Goal: Task Accomplishment & Management: Use online tool/utility

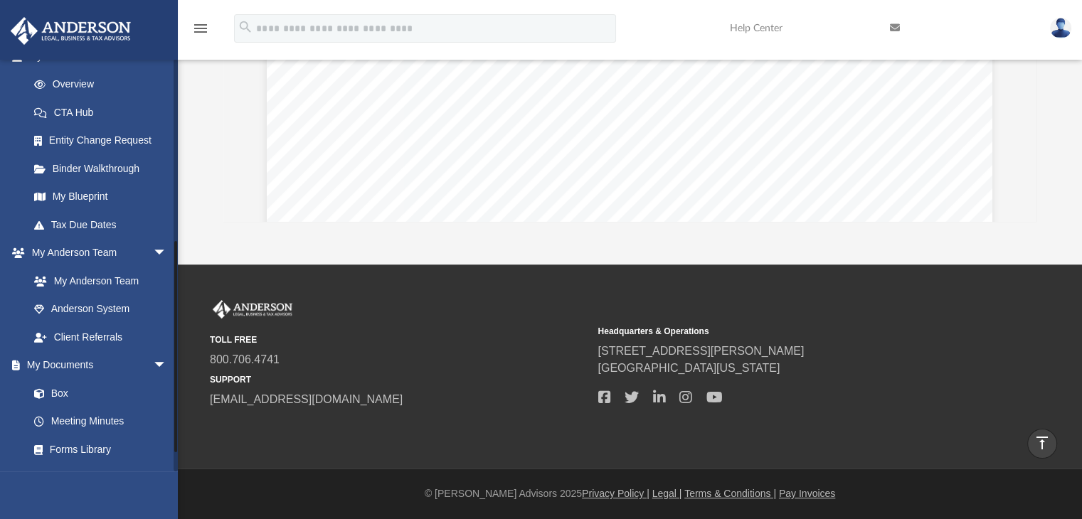
scroll to position [356, 0]
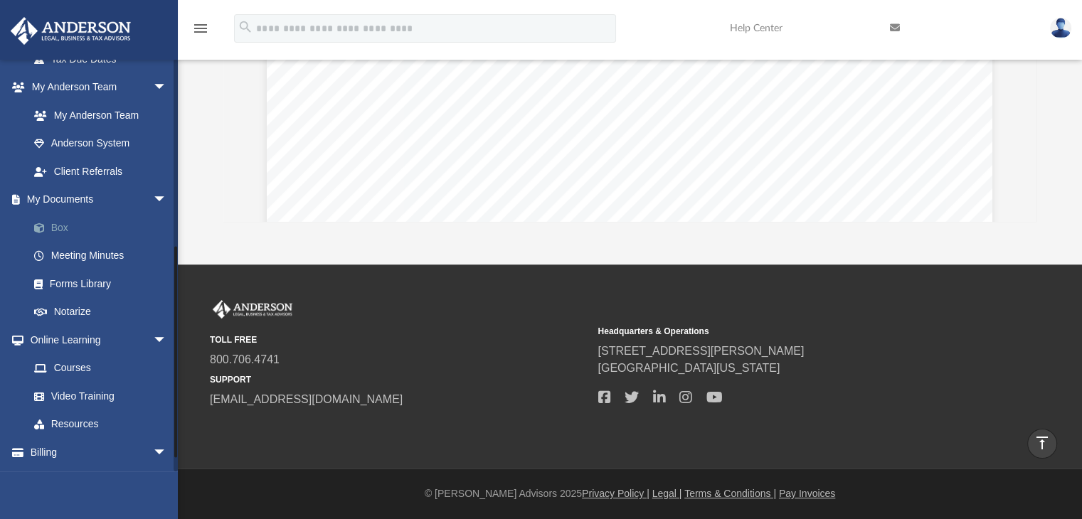
click at [59, 224] on link "Box" at bounding box center [104, 227] width 169 height 28
click at [48, 227] on span at bounding box center [46, 228] width 9 height 10
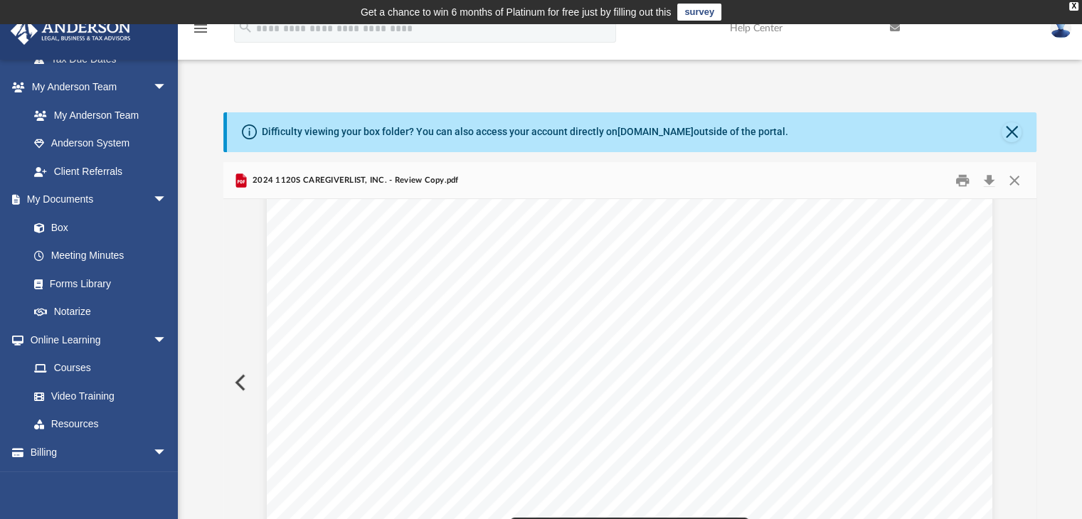
scroll to position [1843, 0]
click at [1013, 125] on button "Close" at bounding box center [1012, 132] width 20 height 20
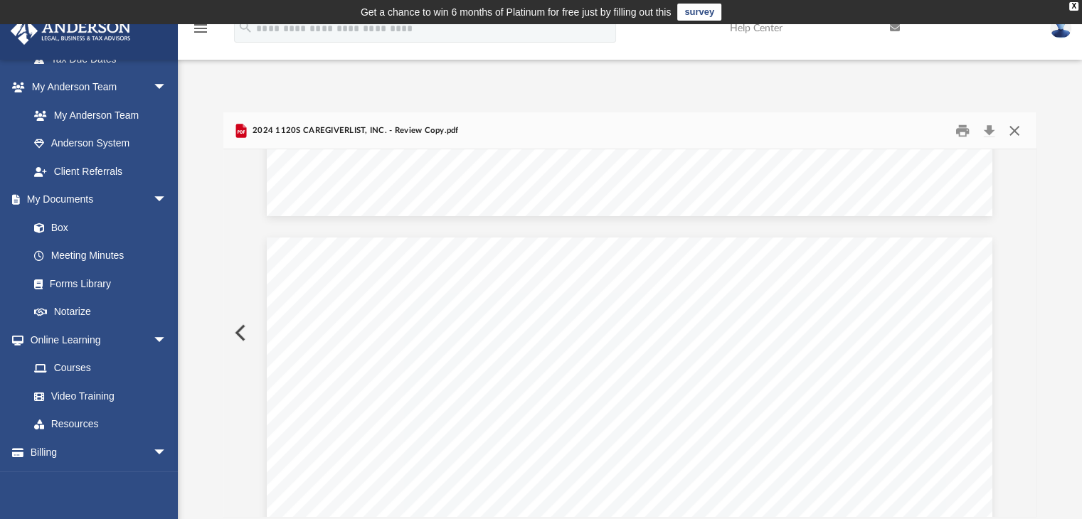
click at [1012, 134] on button "Close" at bounding box center [1015, 131] width 26 height 22
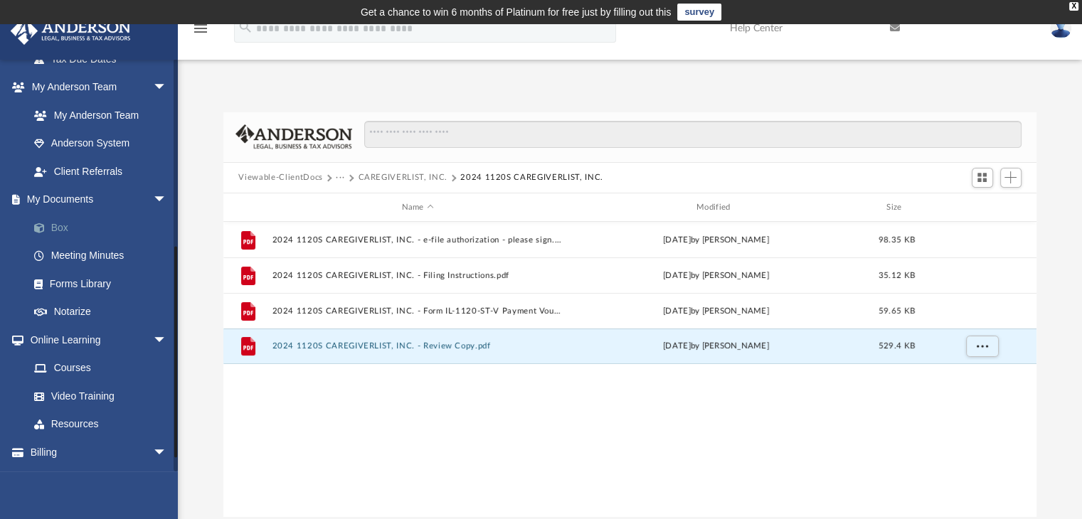
click at [48, 224] on span at bounding box center [46, 228] width 9 height 10
click at [55, 221] on link "Box" at bounding box center [104, 227] width 169 height 28
click at [1019, 169] on button "Add" at bounding box center [1010, 178] width 21 height 20
click at [982, 210] on li "Upload" at bounding box center [991, 206] width 46 height 15
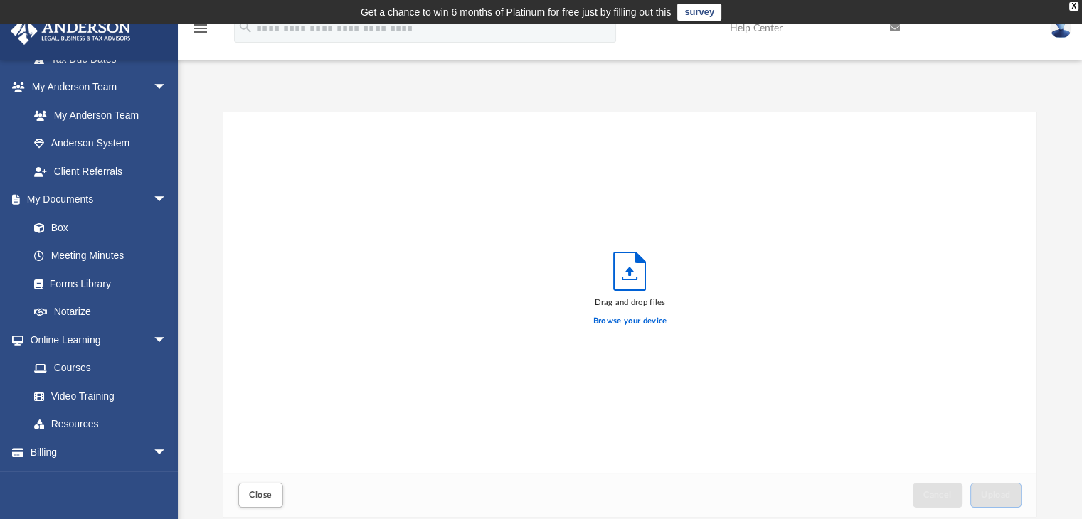
scroll to position [350, 803]
click at [626, 321] on label "Browse your device" at bounding box center [630, 321] width 74 height 13
click at [0, 0] on input "Browse your device" at bounding box center [0, 0] width 0 height 0
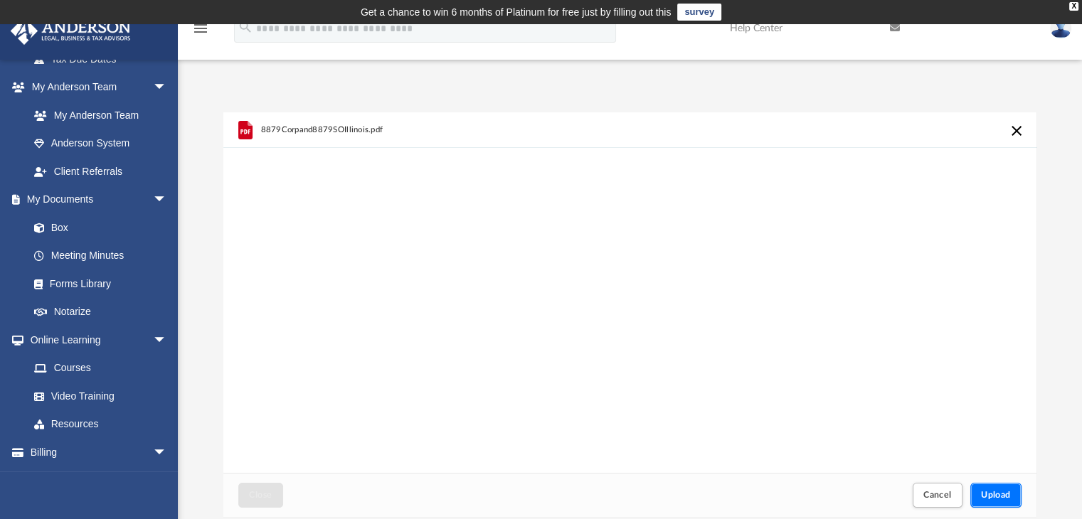
click at [999, 504] on button "Upload" at bounding box center [995, 495] width 51 height 25
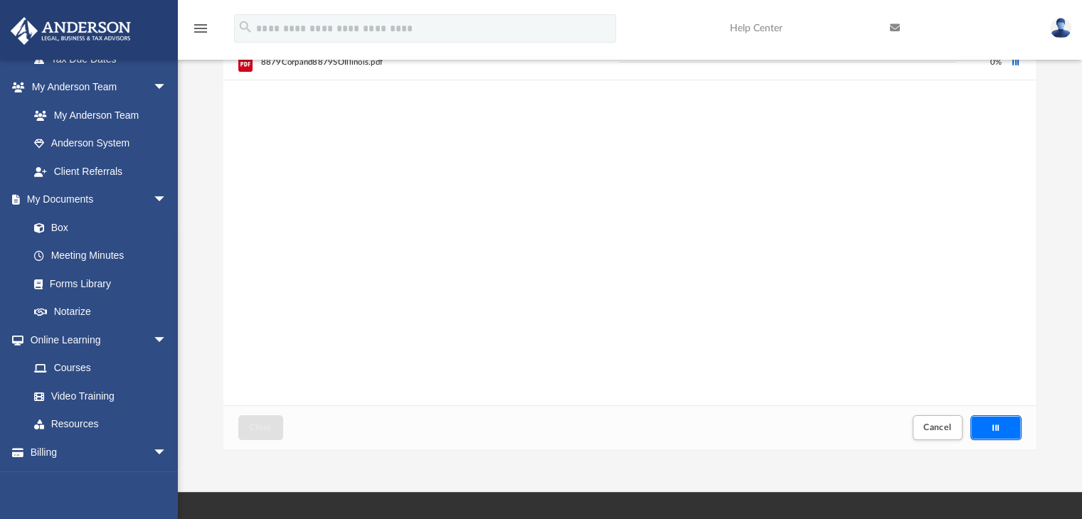
scroll to position [0, 0]
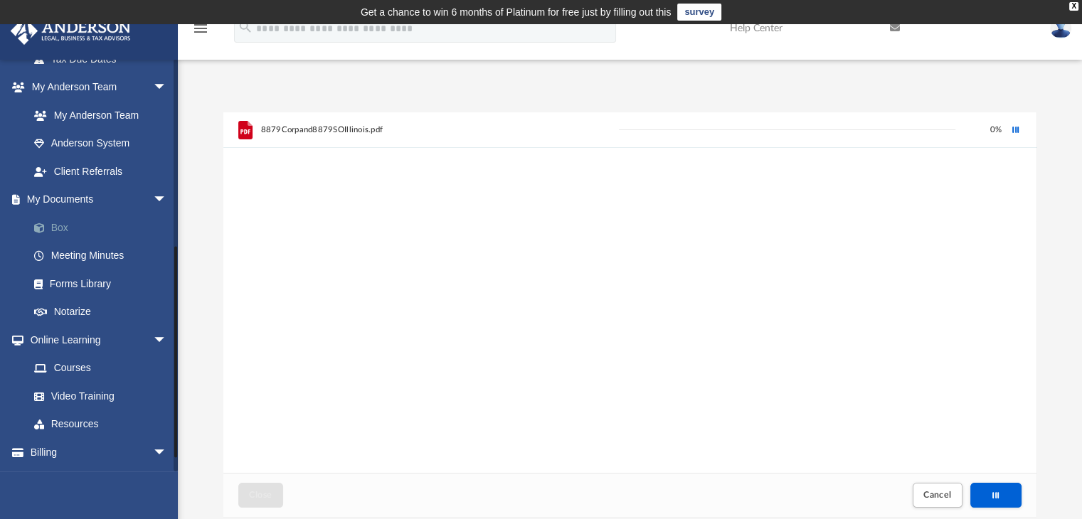
click at [68, 223] on link "Box" at bounding box center [104, 227] width 169 height 28
click at [1015, 123] on div "Cancel this upload" at bounding box center [1015, 129] width 15 height 15
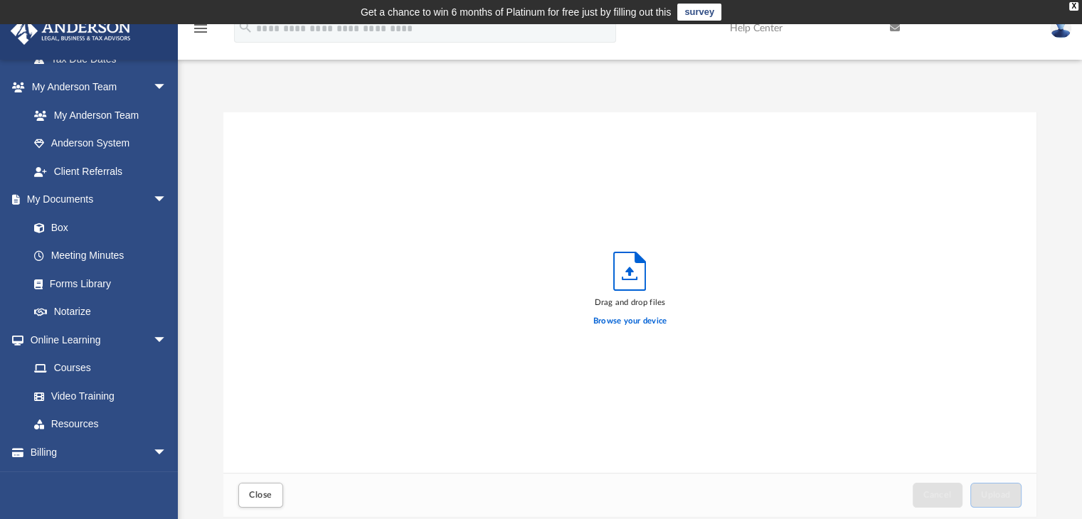
scroll to position [71, 0]
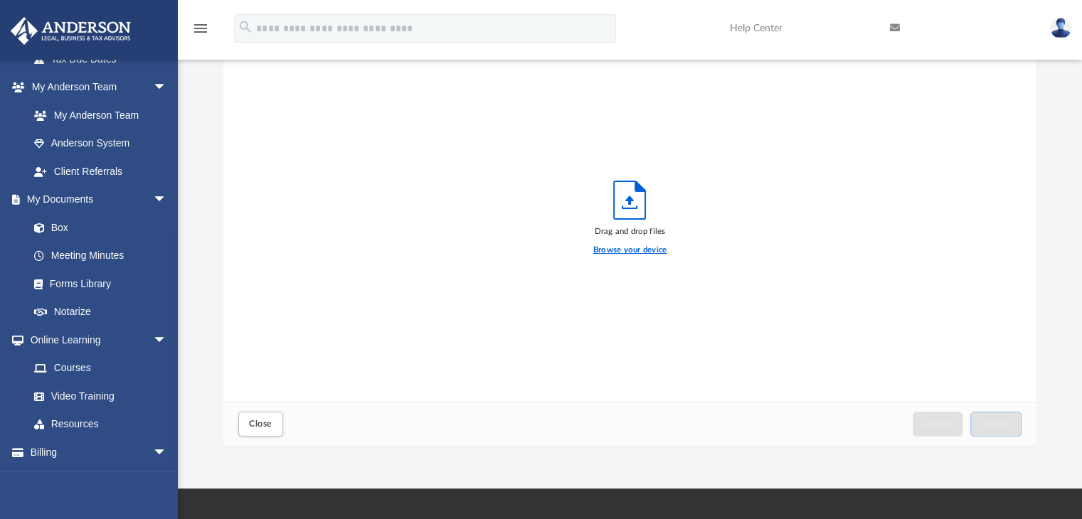
click at [622, 251] on label "Browse your device" at bounding box center [630, 250] width 74 height 13
click at [0, 0] on input "Browse your device" at bounding box center [0, 0] width 0 height 0
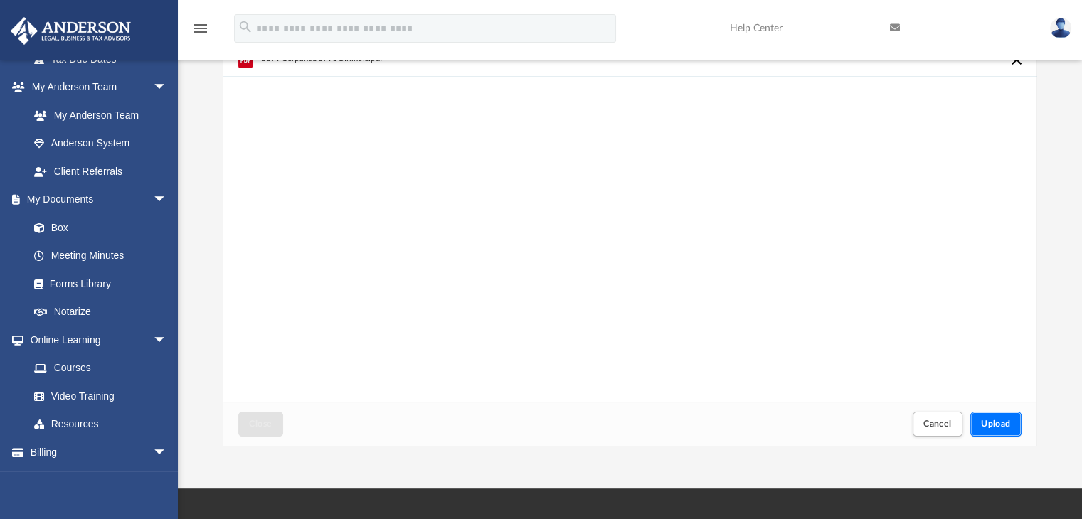
click at [1010, 422] on span "Upload" at bounding box center [996, 424] width 30 height 9
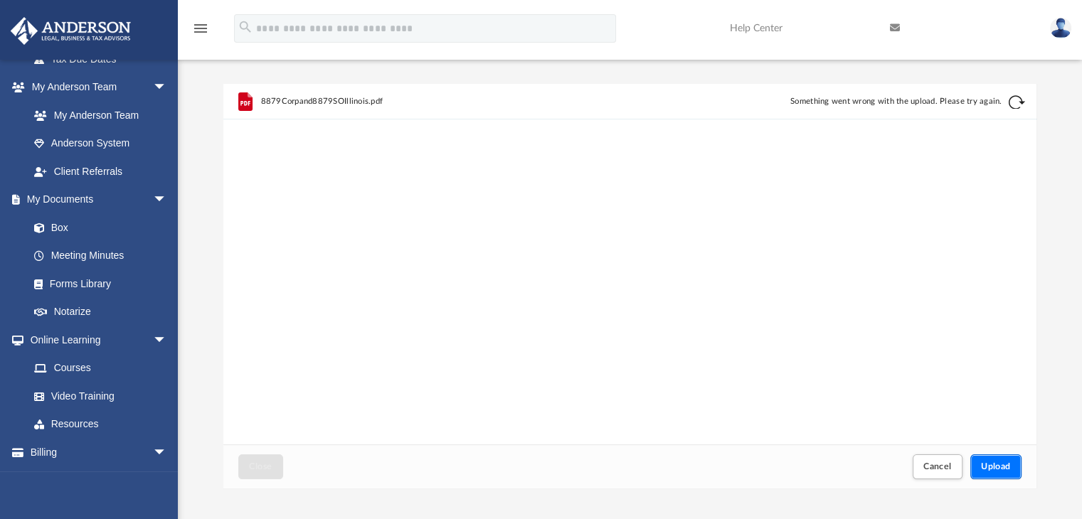
scroll to position [43, 0]
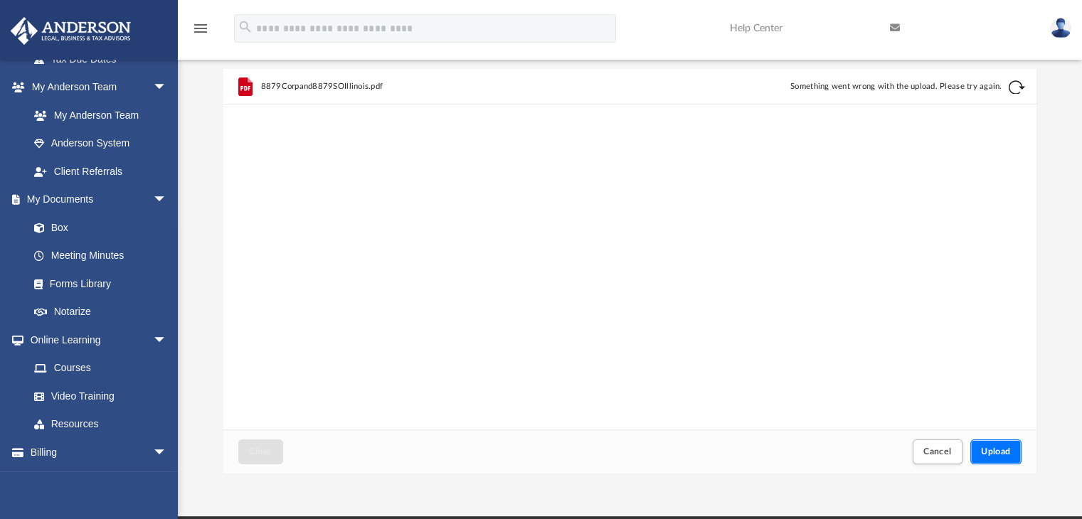
click at [995, 444] on button "Upload" at bounding box center [995, 452] width 51 height 25
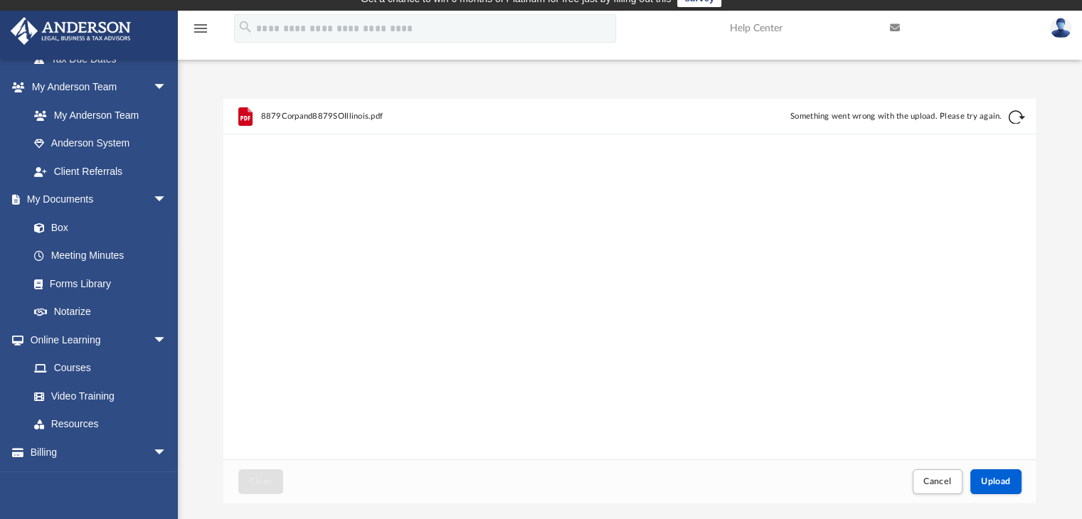
scroll to position [0, 0]
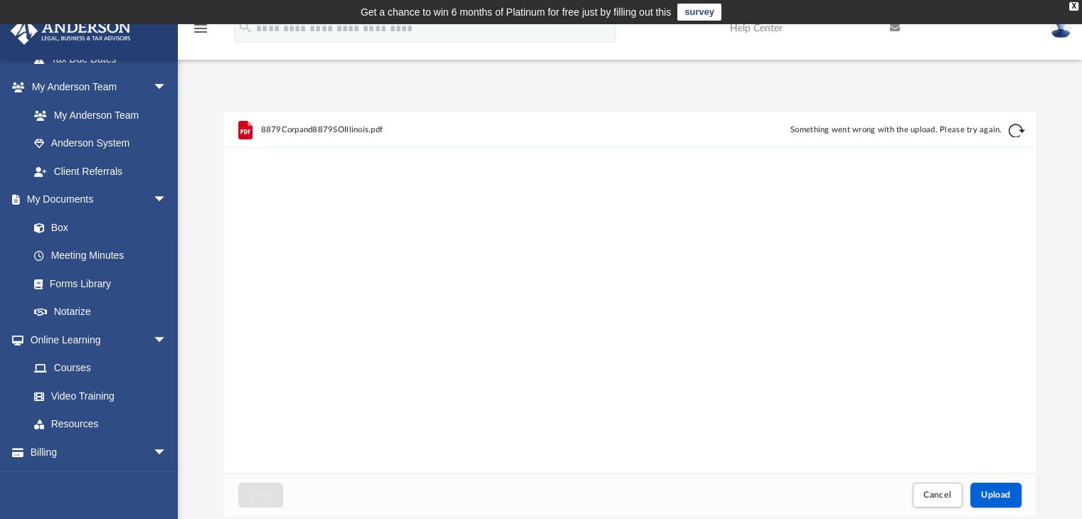
click at [1012, 127] on button "Retry" at bounding box center [1016, 130] width 17 height 17
click at [254, 127] on icon "grid" at bounding box center [244, 129] width 23 height 23
click at [1020, 132] on div "Cancel this upload" at bounding box center [1015, 129] width 15 height 15
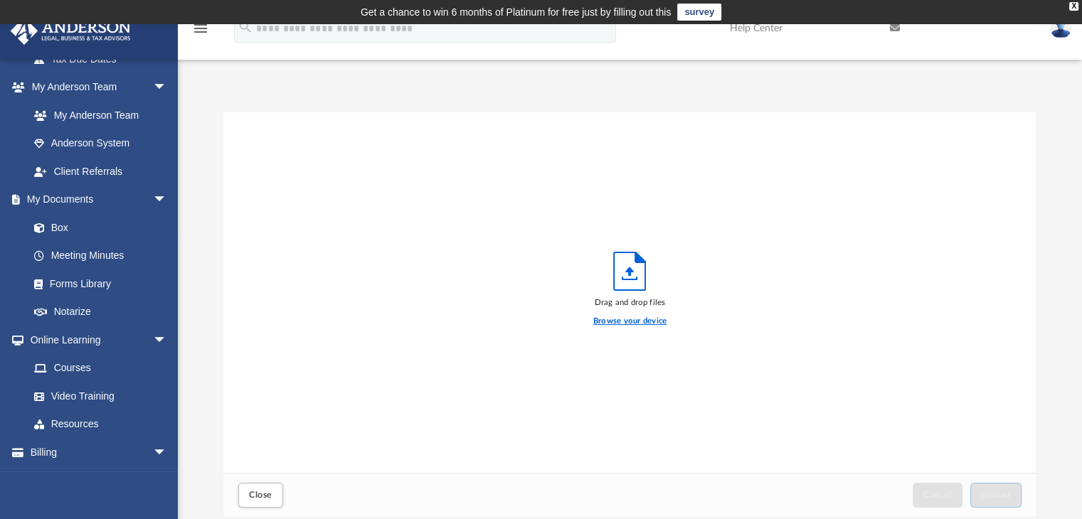
click at [610, 322] on label "Browse your device" at bounding box center [630, 321] width 74 height 13
click at [0, 0] on input "Browse your device" at bounding box center [0, 0] width 0 height 0
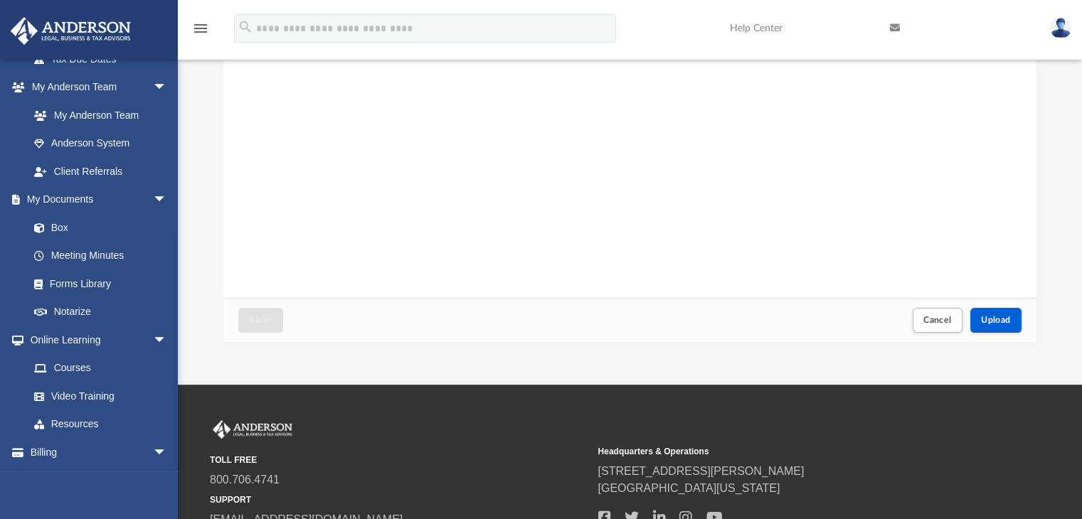
scroll to position [213, 0]
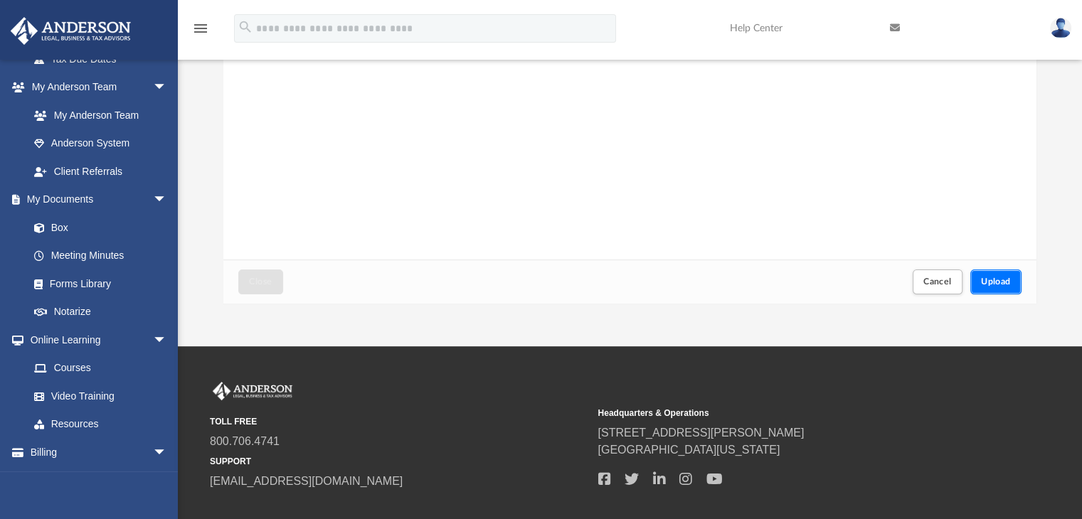
click at [1004, 277] on span "Upload" at bounding box center [996, 281] width 30 height 9
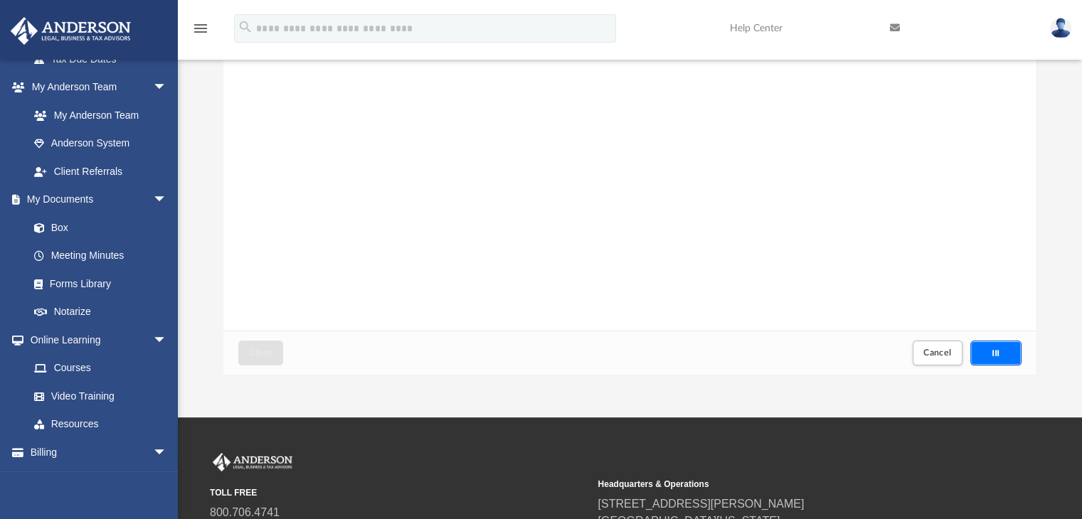
scroll to position [0, 0]
